Goal: Register for event/course

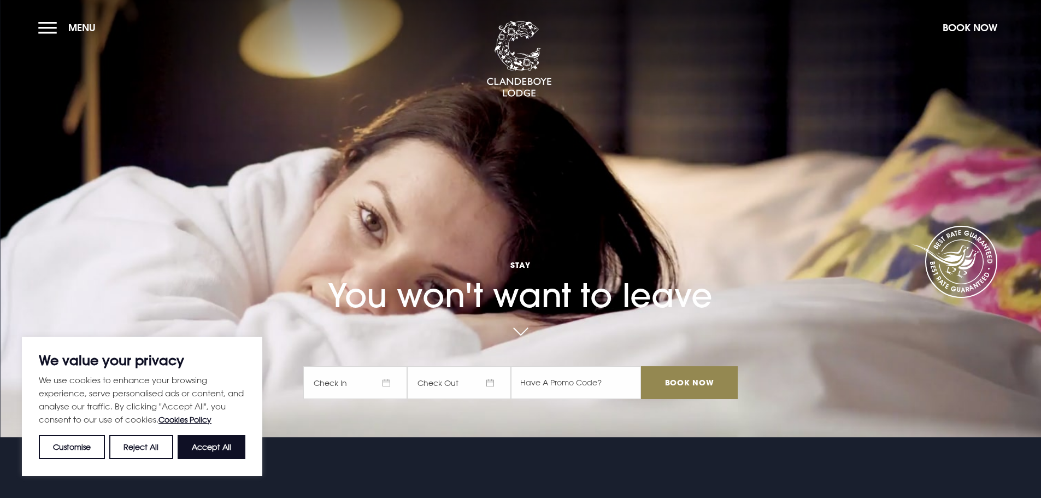
click at [209, 451] on button "Accept All" at bounding box center [212, 447] width 68 height 24
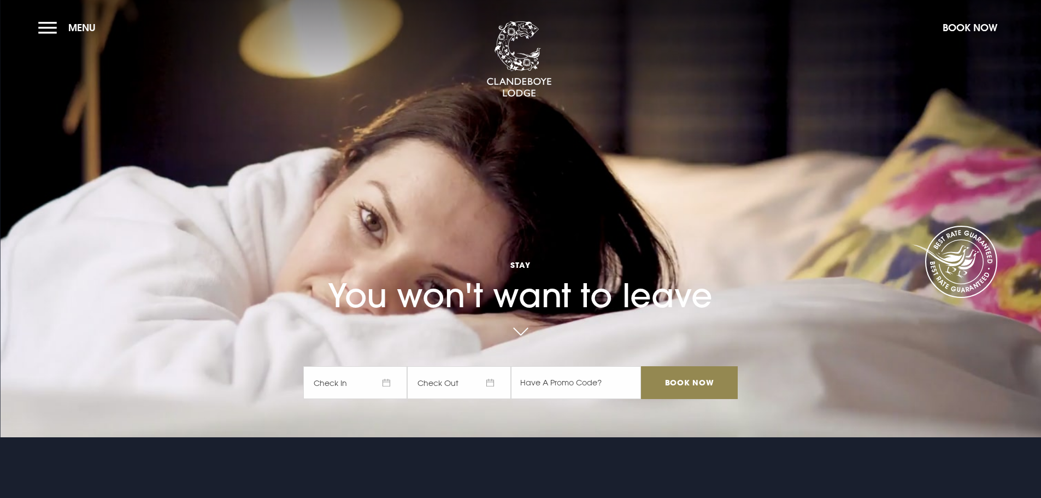
checkbox input "true"
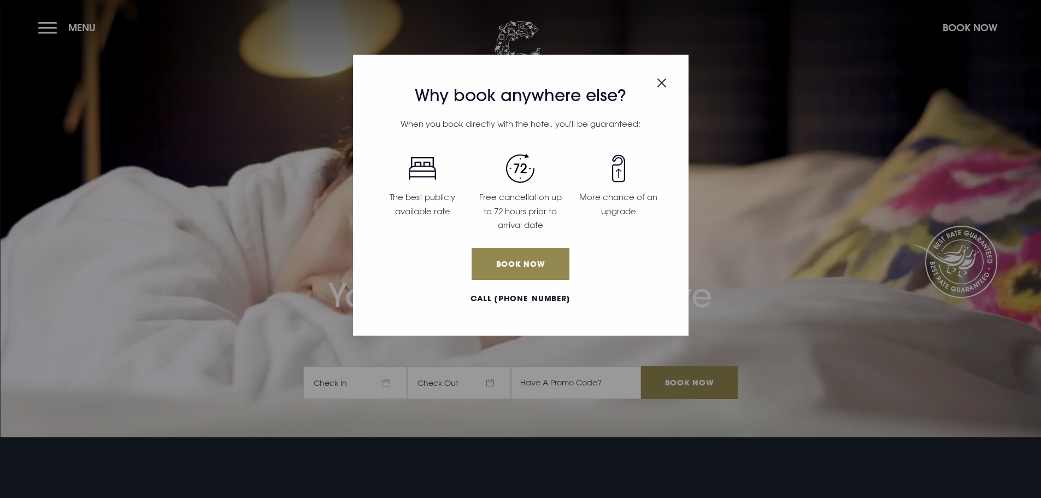
click at [44, 31] on div "Why book anywhere else? When you book directly with the hotel, you'll be guaran…" at bounding box center [520, 249] width 1041 height 498
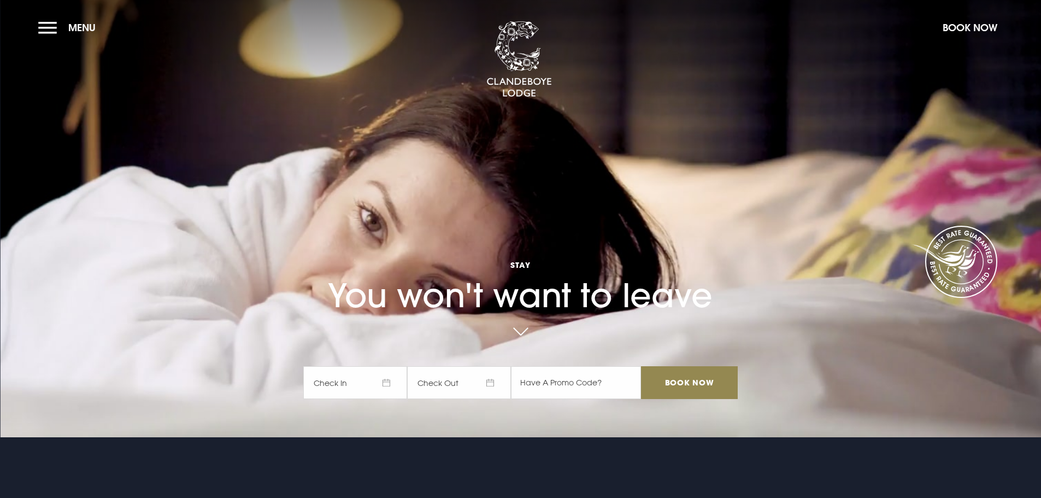
click at [30, 27] on section "Stay You won't want to leave Check In Check Out Mon Tue Wed Thur Fri Sat Sun Mo…" at bounding box center [520, 218] width 1041 height 437
click at [50, 26] on button "Menu" at bounding box center [69, 27] width 63 height 23
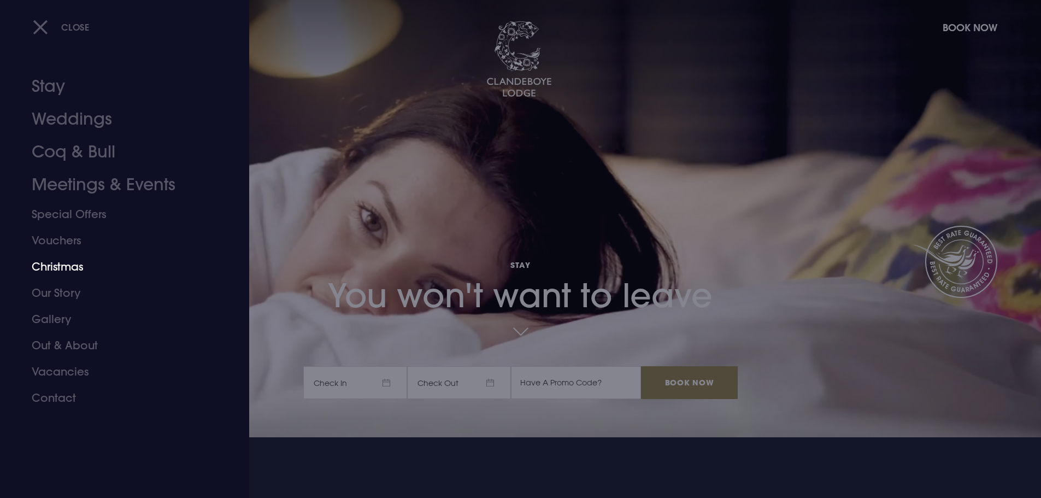
click at [67, 269] on link "Christmas" at bounding box center [118, 267] width 173 height 26
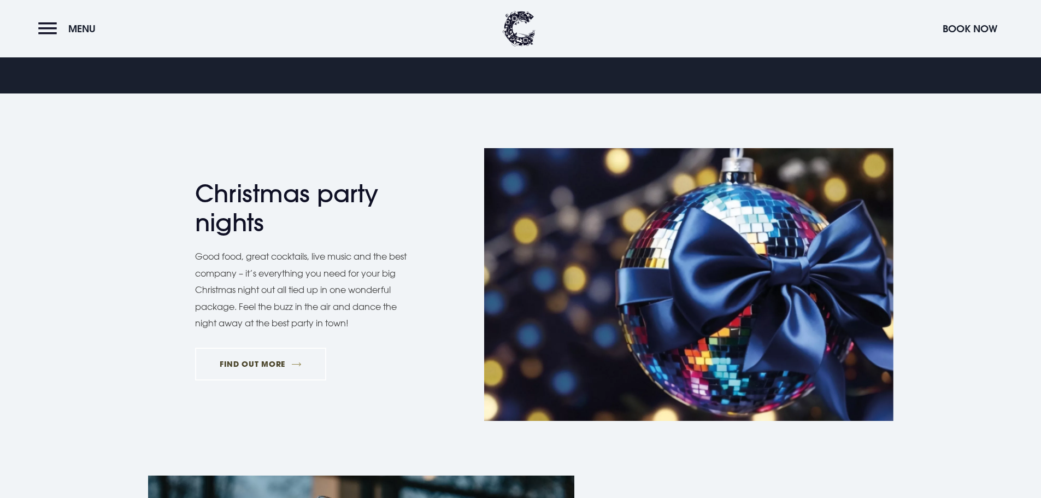
scroll to position [601, 0]
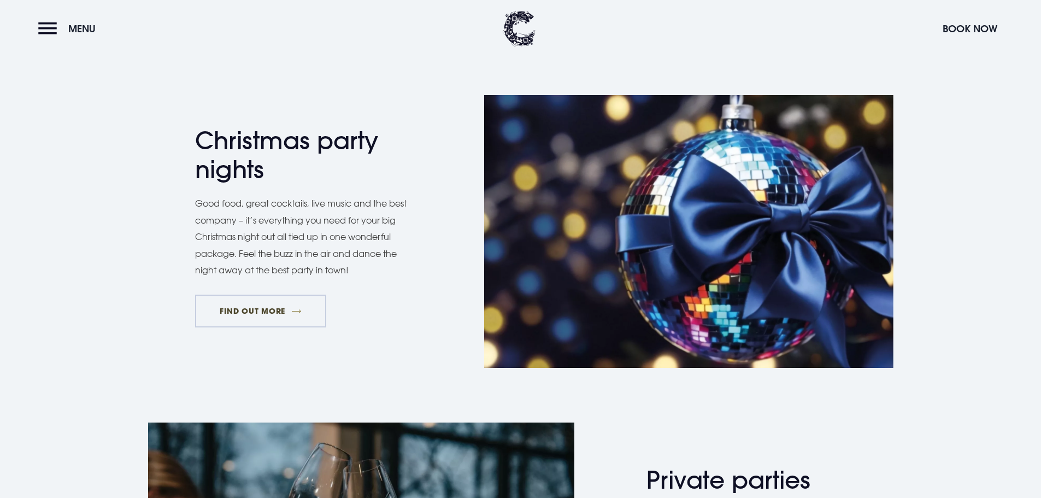
click at [274, 304] on link "FIND OUT MORE" at bounding box center [261, 311] width 132 height 33
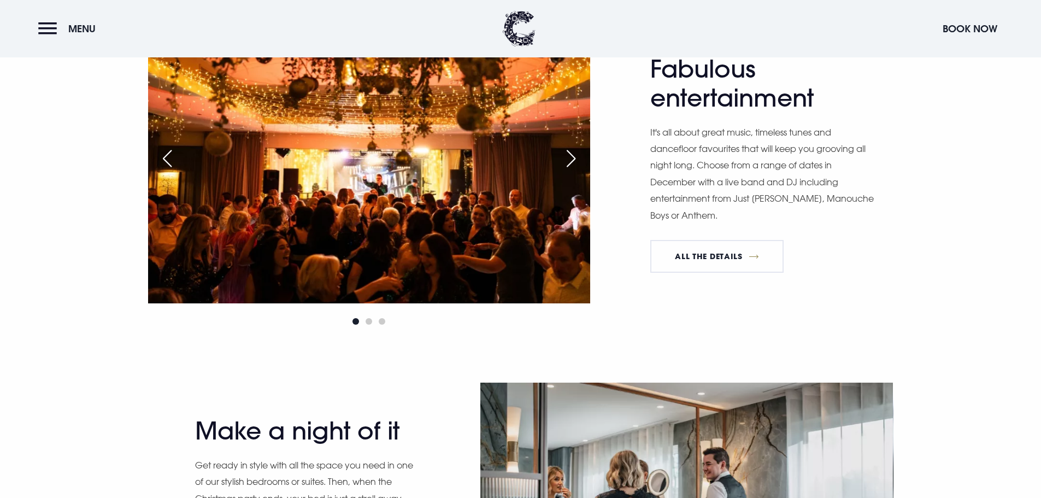
scroll to position [1093, 0]
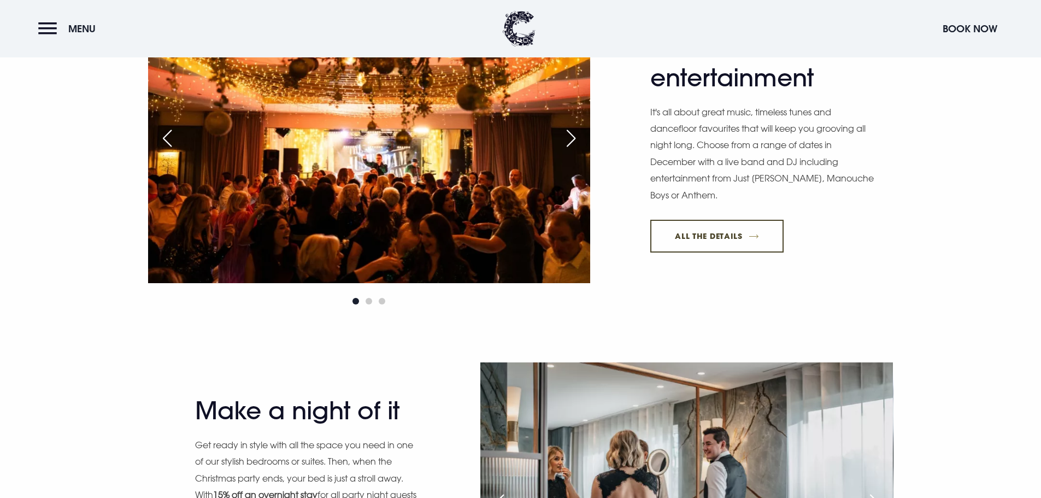
drag, startPoint x: 691, startPoint y: 240, endPoint x: 409, endPoint y: 255, distance: 282.3
click at [691, 240] on link "All The Details" at bounding box center [716, 236] width 133 height 33
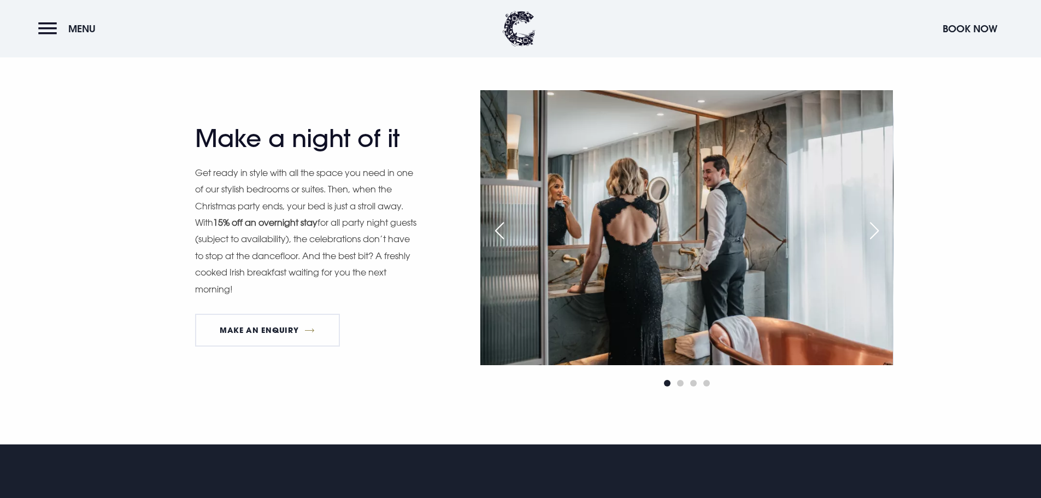
scroll to position [1366, 0]
